Goal: Transaction & Acquisition: Purchase product/service

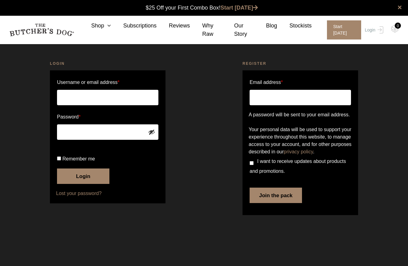
type input "[EMAIL_ADDRESS][DOMAIN_NAME]"
click at [85, 184] on button "Login" at bounding box center [83, 175] width 52 height 15
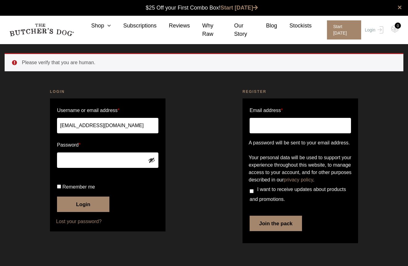
scroll to position [0, 0]
click at [85, 212] on button "Login" at bounding box center [83, 203] width 52 height 15
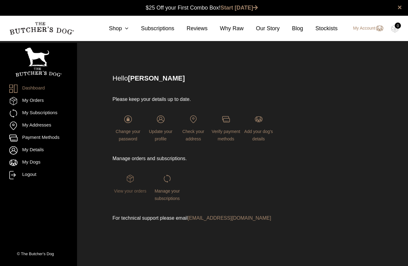
click at [132, 177] on img at bounding box center [130, 179] width 8 height 8
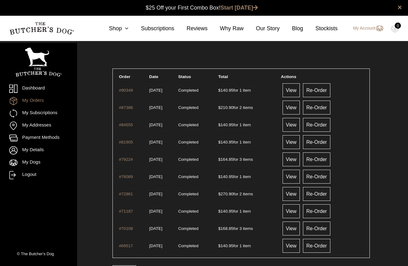
scroll to position [0, 0]
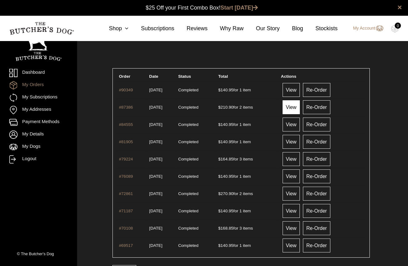
click at [300, 109] on link "View" at bounding box center [291, 107] width 17 height 14
click at [293, 158] on link "View" at bounding box center [291, 159] width 17 height 14
click at [300, 232] on link "View" at bounding box center [291, 228] width 17 height 14
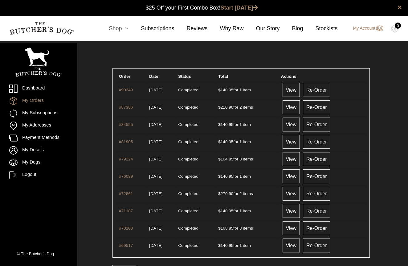
click at [116, 31] on link "Shop" at bounding box center [113, 28] width 32 height 8
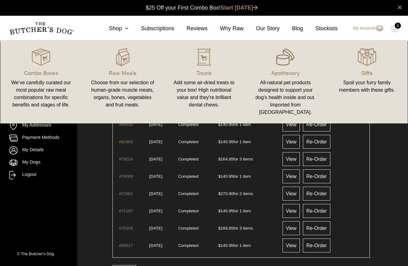
click at [291, 66] on img at bounding box center [285, 57] width 19 height 19
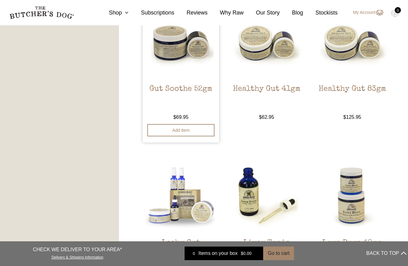
scroll to position [519, 0]
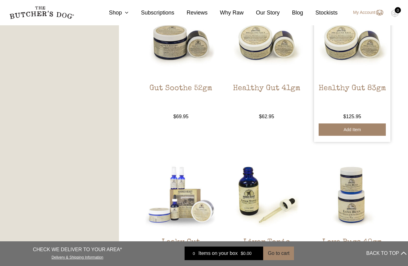
click at [363, 130] on button "Add item" at bounding box center [352, 129] width 67 height 12
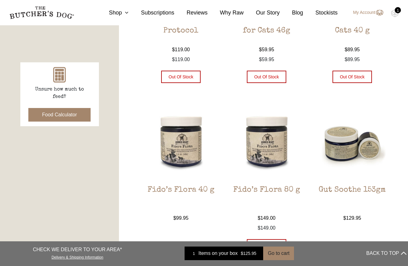
scroll to position [119, 0]
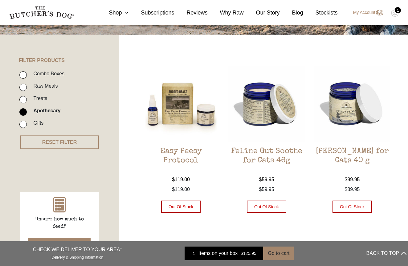
click at [34, 93] on li "Raw Meals" at bounding box center [68, 88] width 99 height 12
click at [33, 95] on label "Treats" at bounding box center [38, 98] width 17 height 8
click at [27, 96] on input "Treats" at bounding box center [22, 99] width 7 height 7
checkbox input "true"
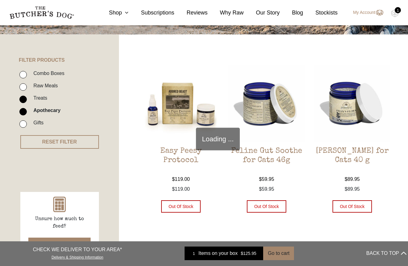
click at [37, 113] on label "Apothecary" at bounding box center [45, 110] width 30 height 8
click at [27, 113] on input "Apothecary" at bounding box center [22, 111] width 7 height 7
checkbox input "false"
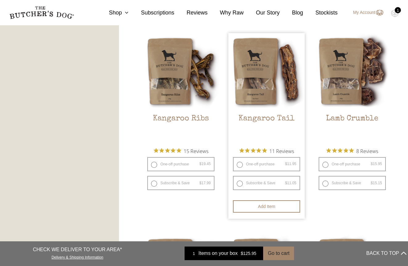
scroll to position [524, 0]
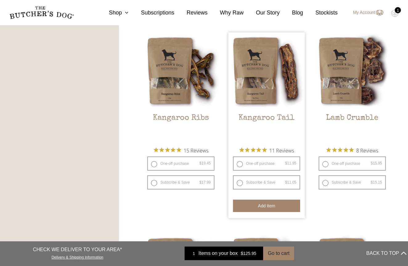
click at [262, 202] on button "Add item" at bounding box center [266, 206] width 67 height 12
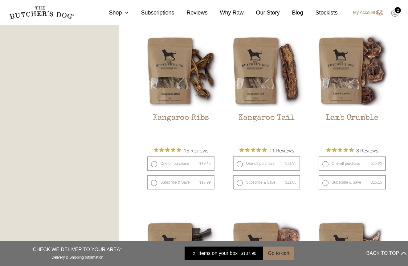
click at [395, 14] on img at bounding box center [395, 13] width 8 height 8
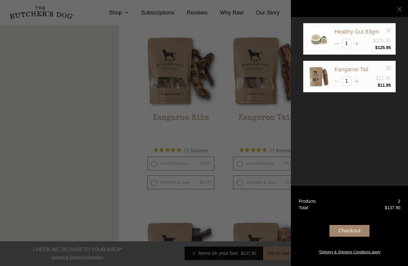
click at [359, 81] on icon at bounding box center [357, 81] width 5 height 5
type input "2"
click at [341, 230] on div "Checkout" at bounding box center [350, 231] width 40 height 12
